Goal: Task Accomplishment & Management: Manage account settings

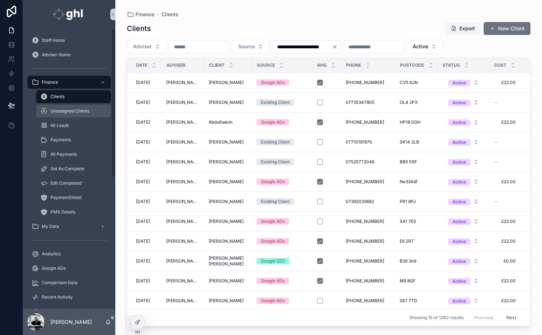
click at [58, 111] on span "Unassigned Clients" at bounding box center [69, 111] width 39 height 6
